Goal: Navigation & Orientation: Find specific page/section

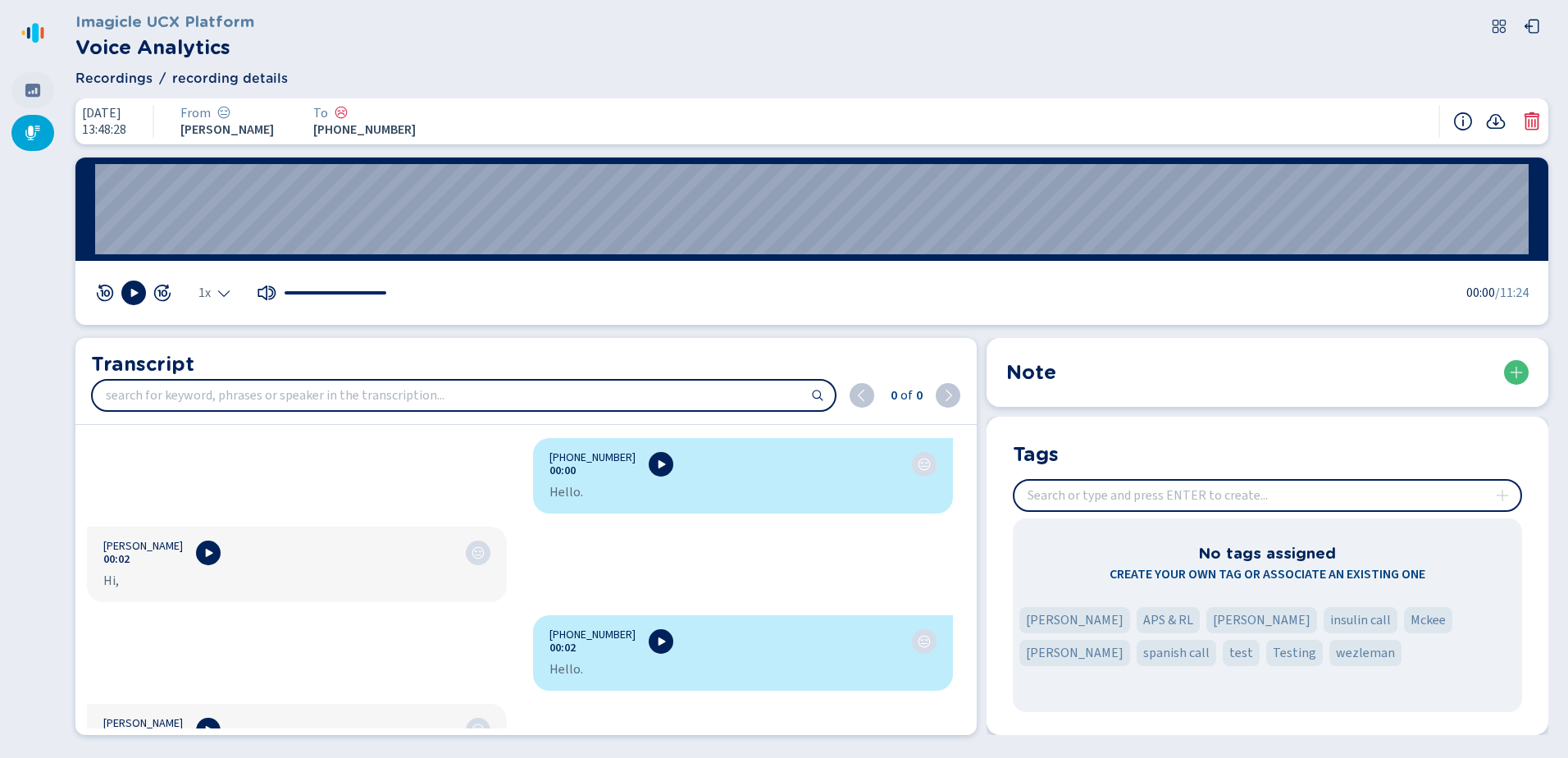
click at [48, 88] on div at bounding box center [33, 90] width 43 height 36
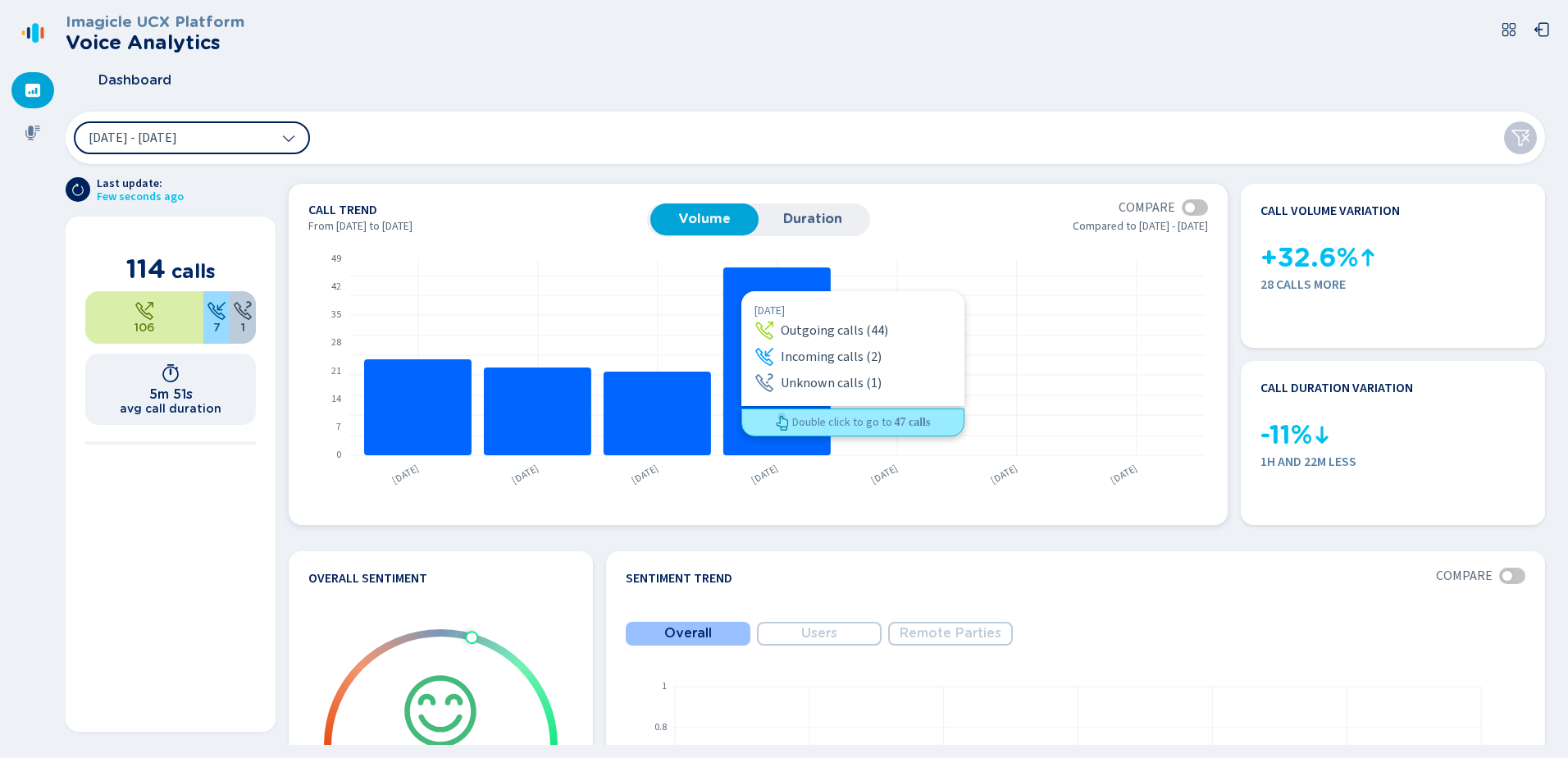
click at [741, 291] on rect at bounding box center [777, 361] width 108 height 188
drag, startPoint x: 741, startPoint y: 291, endPoint x: 735, endPoint y: 281, distance: 11.7
click at [735, 281] on rect at bounding box center [777, 361] width 108 height 188
